Goal: Information Seeking & Learning: Understand process/instructions

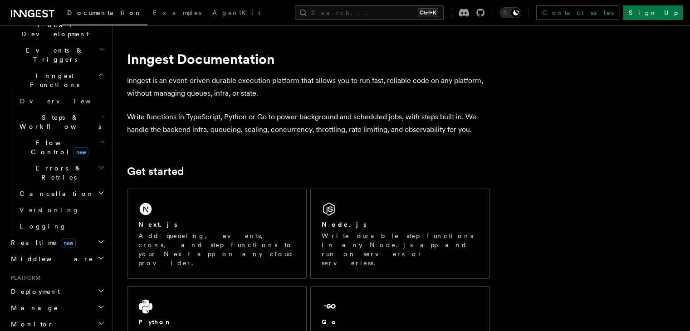
scroll to position [272, 0]
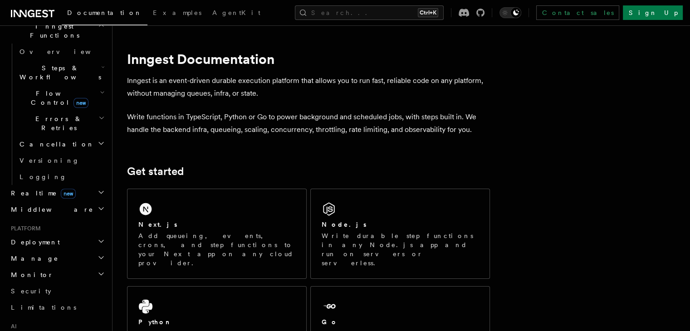
click at [65, 234] on h2 "Deployment" at bounding box center [56, 242] width 99 height 16
click at [70, 234] on h2 "Deployment" at bounding box center [56, 242] width 99 height 16
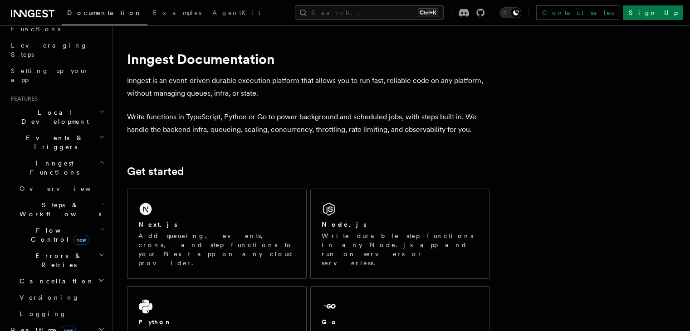
scroll to position [123, 0]
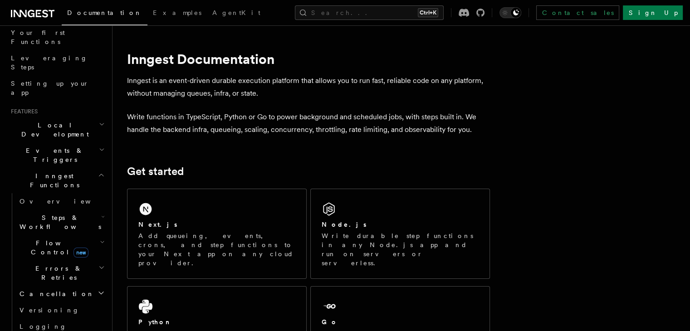
click at [49, 172] on span "Inngest Functions" at bounding box center [52, 181] width 91 height 18
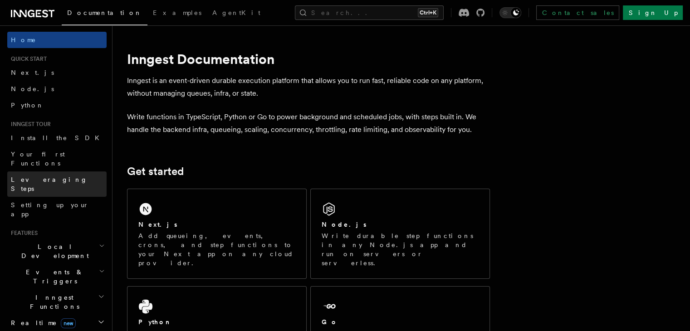
scroll to position [0, 0]
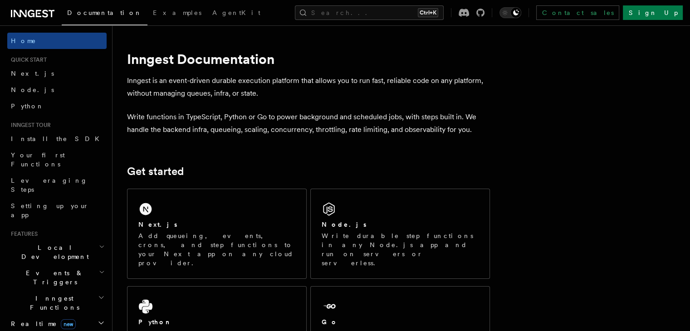
click at [383, 22] on div "Documentation Examples AgentKit Search... Ctrl+K Contact sales Sign Up" at bounding box center [345, 12] width 690 height 25
click at [379, 13] on button "Search... Ctrl+K" at bounding box center [369, 12] width 149 height 15
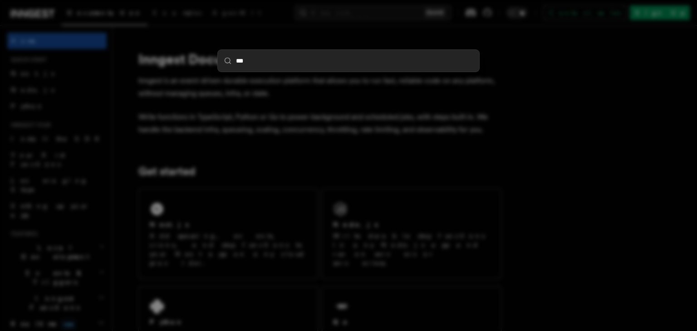
type input "****"
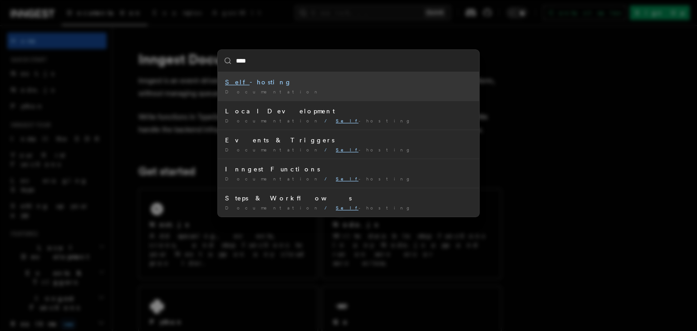
click at [307, 78] on div "Self -hosting" at bounding box center [348, 82] width 247 height 9
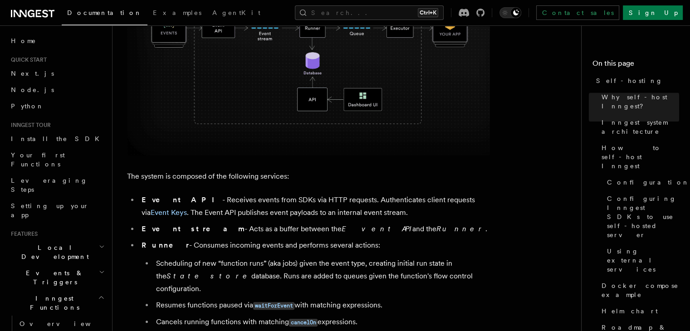
scroll to position [454, 0]
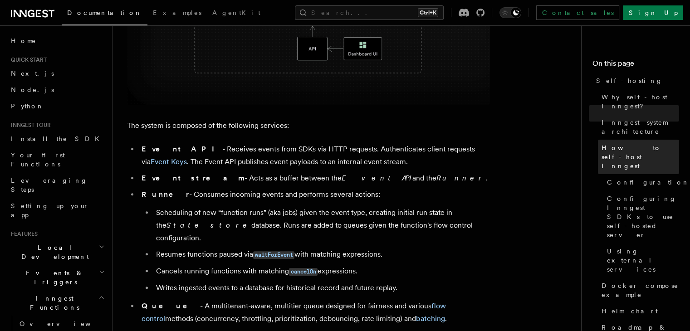
click at [602, 143] on span "How to self-host Inngest" at bounding box center [641, 156] width 78 height 27
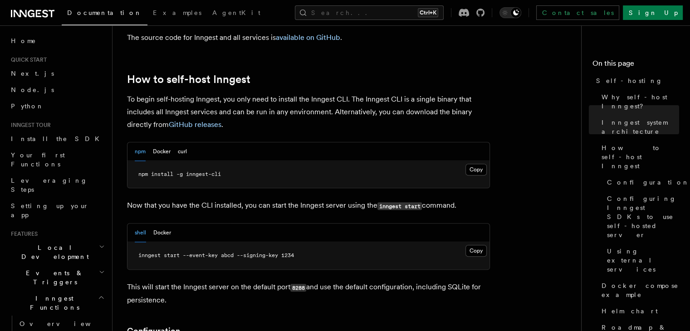
scroll to position [882, 0]
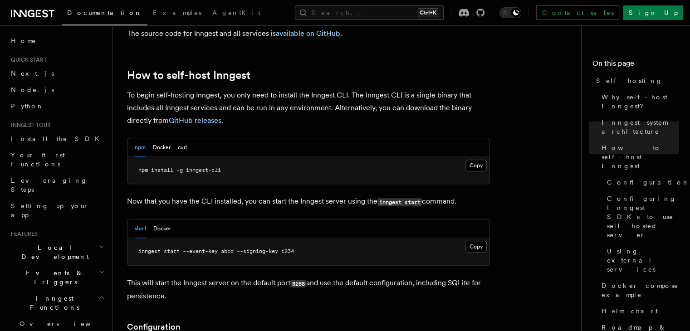
click at [257, 89] on p "To begin self-hosting Inngest, you only need to install the Inngest CLI. The In…" at bounding box center [308, 108] width 363 height 38
click at [175, 138] on div "npm Docker curl" at bounding box center [161, 147] width 52 height 19
click at [158, 138] on button "Docker" at bounding box center [162, 147] width 18 height 19
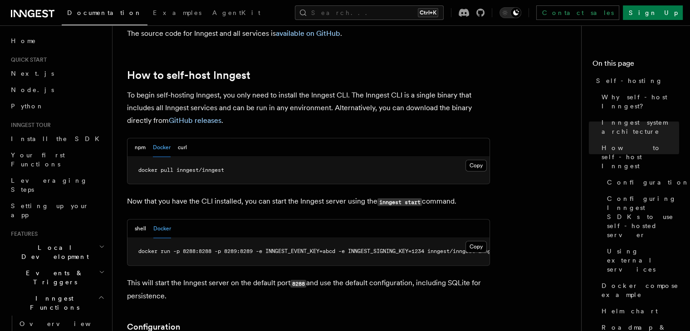
click at [147, 138] on div "npm Docker curl" at bounding box center [161, 147] width 52 height 19
click at [142, 138] on button "npm" at bounding box center [140, 147] width 11 height 19
click at [143, 220] on button "shell" at bounding box center [140, 229] width 11 height 19
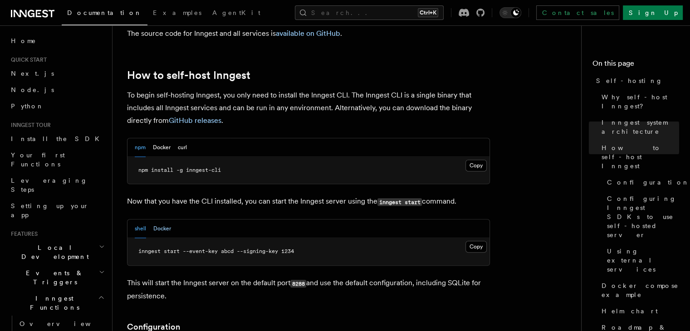
click at [162, 220] on button "Docker" at bounding box center [162, 229] width 18 height 19
click at [144, 220] on button "shell" at bounding box center [140, 229] width 11 height 19
click at [163, 220] on button "Docker" at bounding box center [162, 229] width 18 height 19
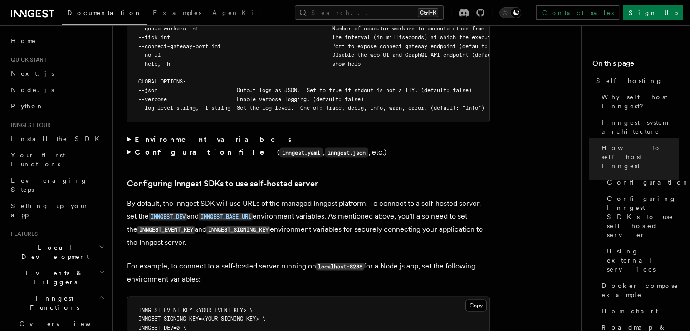
scroll to position [1835, 0]
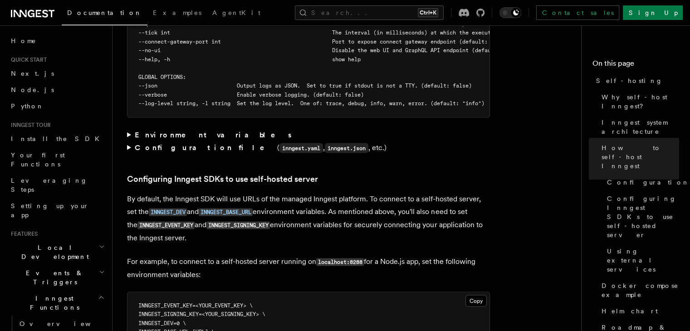
click at [191, 131] on strong "Environment variables" at bounding box center [214, 135] width 158 height 9
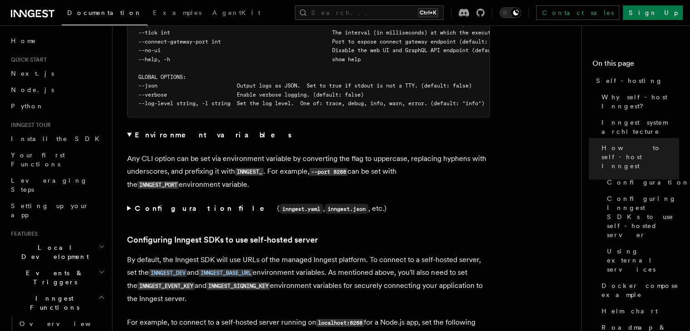
click at [176, 202] on summary "Configuration file ( inngest.yaml , inngest.json , etc.)" at bounding box center [308, 208] width 363 height 13
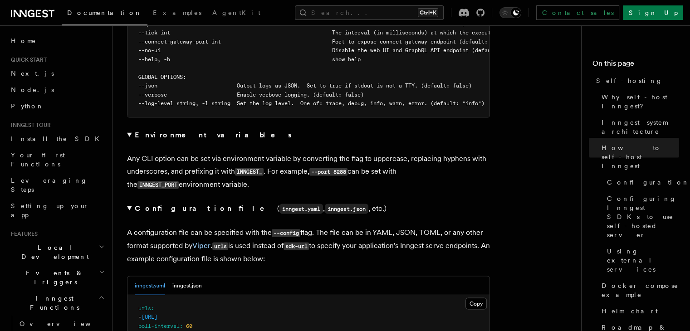
click at [174, 204] on strong "Configuration file" at bounding box center [206, 208] width 142 height 9
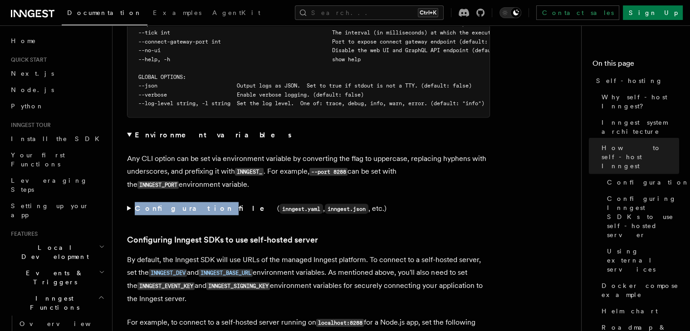
click at [174, 204] on strong "Configuration file" at bounding box center [206, 208] width 142 height 9
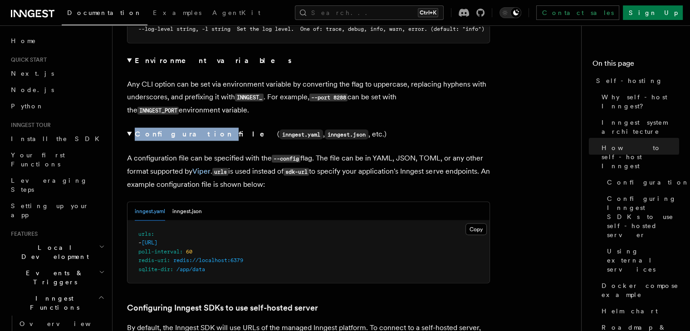
scroll to position [1926, 0]
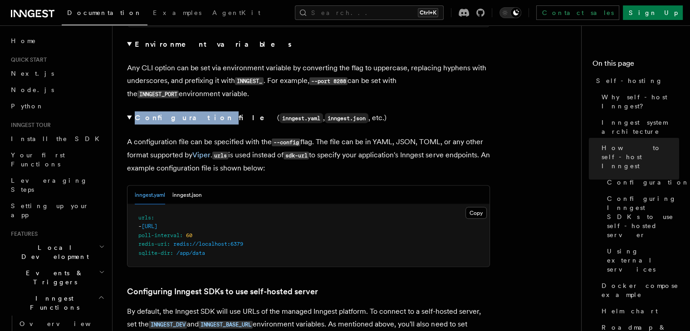
click at [144, 113] on strong "Configuration file" at bounding box center [206, 117] width 142 height 9
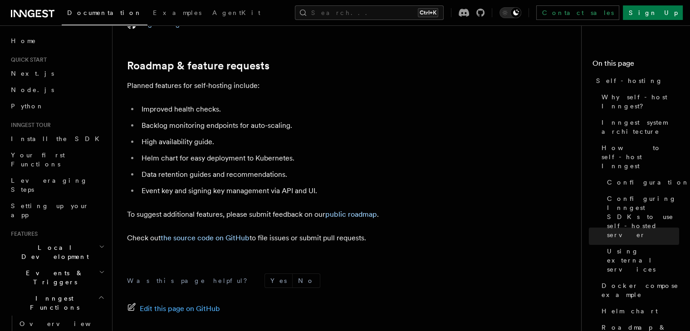
scroll to position [3549, 0]
